Goal: Information Seeking & Learning: Learn about a topic

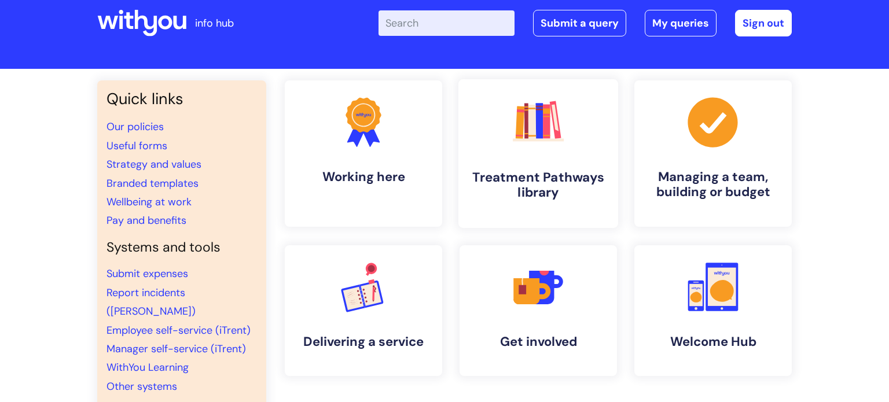
scroll to position [21, 0]
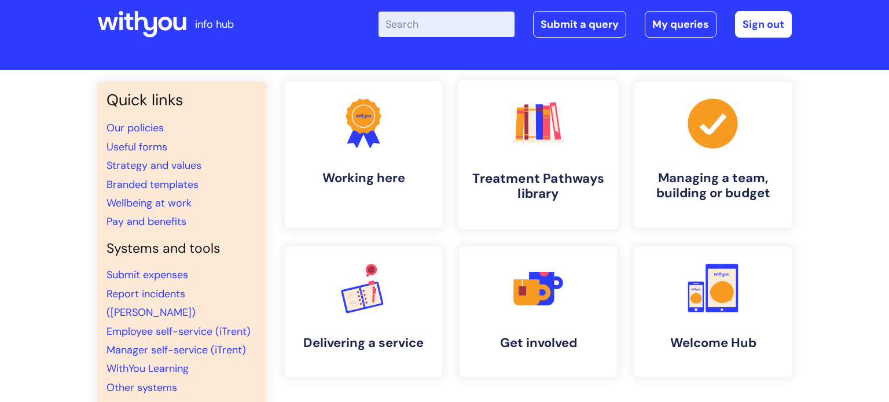
click at [531, 174] on h4 "Treatment Pathways library" at bounding box center [538, 186] width 141 height 31
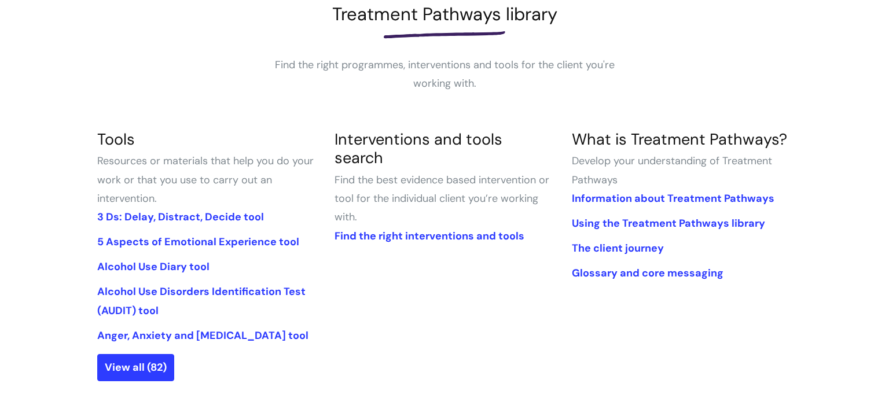
scroll to position [178, 0]
click at [461, 229] on link "Find the right interventions and tools" at bounding box center [430, 236] width 190 height 14
